Goal: Task Accomplishment & Management: Manage account settings

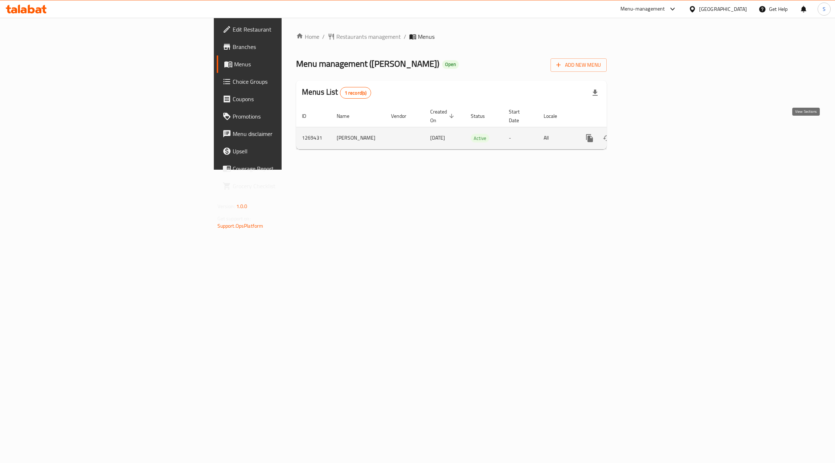
click at [650, 129] on link "enhanced table" at bounding box center [641, 137] width 17 height 17
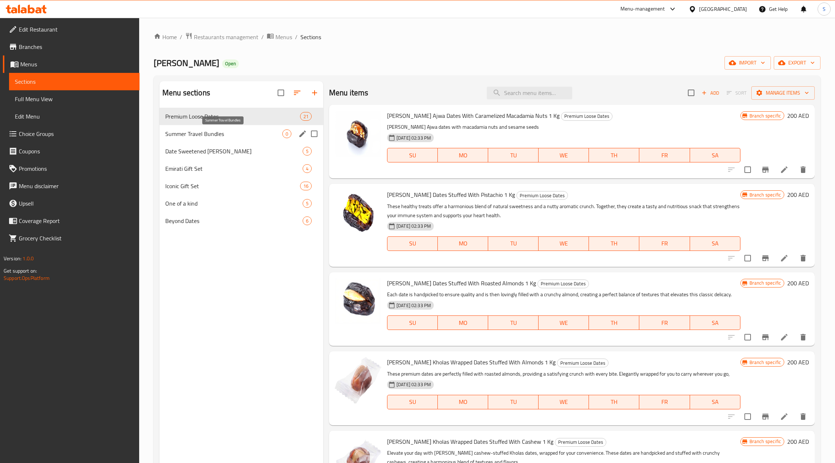
click at [238, 132] on span "Summer Travel Bundles" at bounding box center [223, 133] width 117 height 9
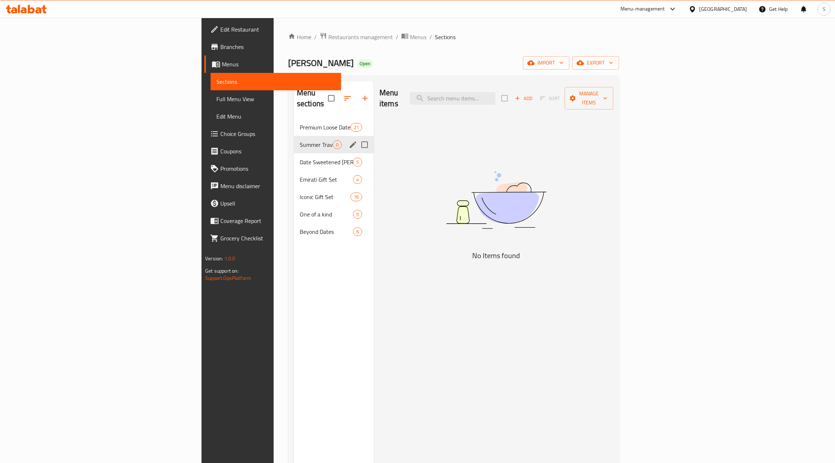
click at [357, 137] on input "Menu sections" at bounding box center [364, 144] width 15 height 15
checkbox input "true"
click at [350, 141] on icon "edit" at bounding box center [353, 144] width 7 height 7
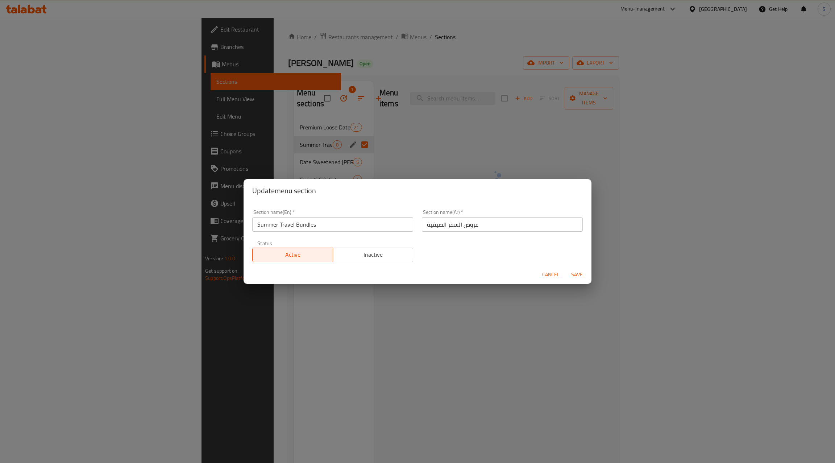
click at [383, 252] on span "Inactive" at bounding box center [373, 254] width 75 height 11
click at [580, 272] on span "Save" at bounding box center [576, 274] width 17 height 9
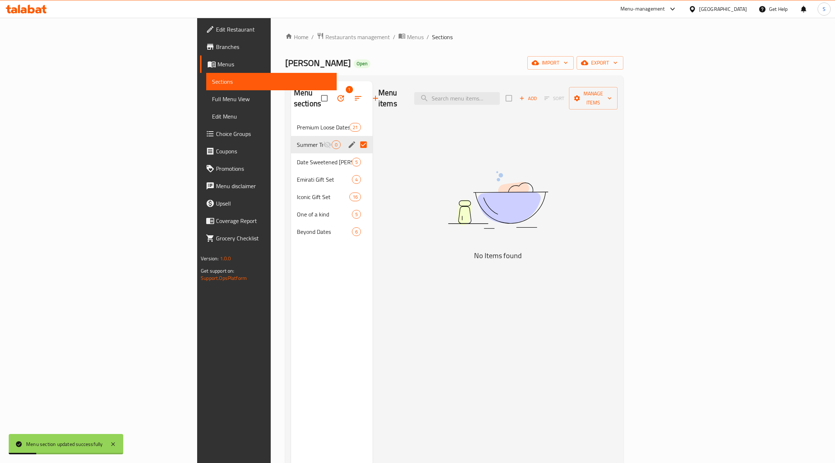
click at [297, 277] on div "Menu sections 1 Premium Loose Dates 21 Summer Travel Bundles 0 Date Sweetened P…" at bounding box center [332, 312] width 82 height 463
